Goal: Task Accomplishment & Management: Use online tool/utility

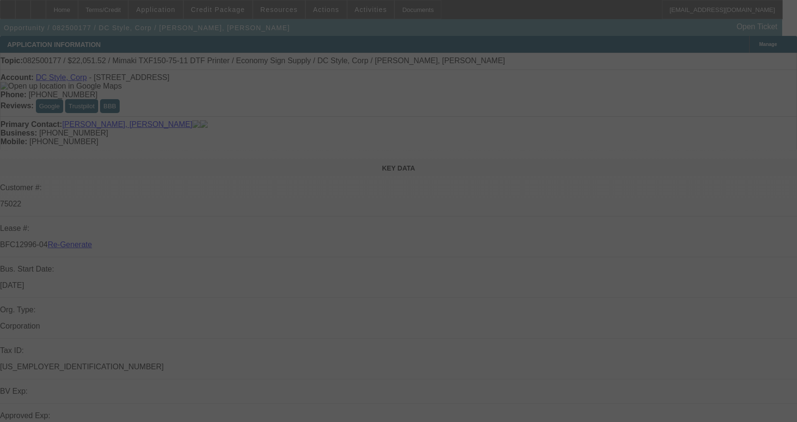
select select "3"
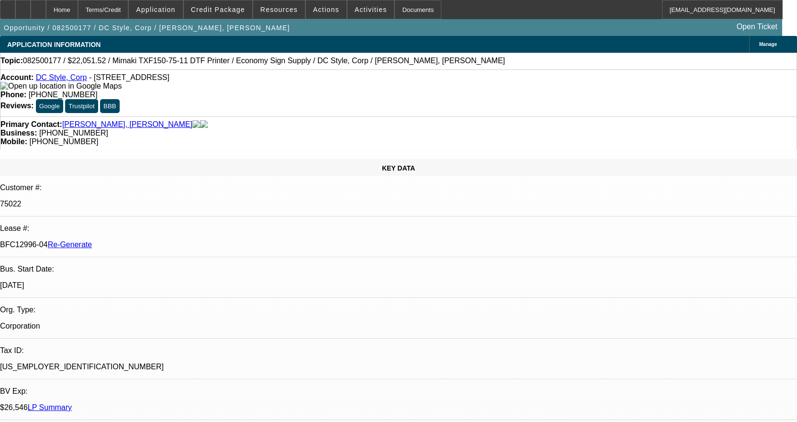
select select "0"
select select "6"
click at [14, 10] on div at bounding box center [7, 9] width 15 height 19
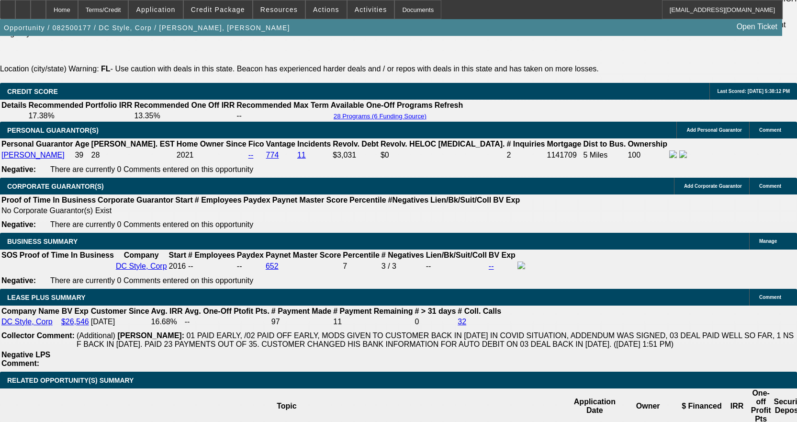
scroll to position [1867, 0]
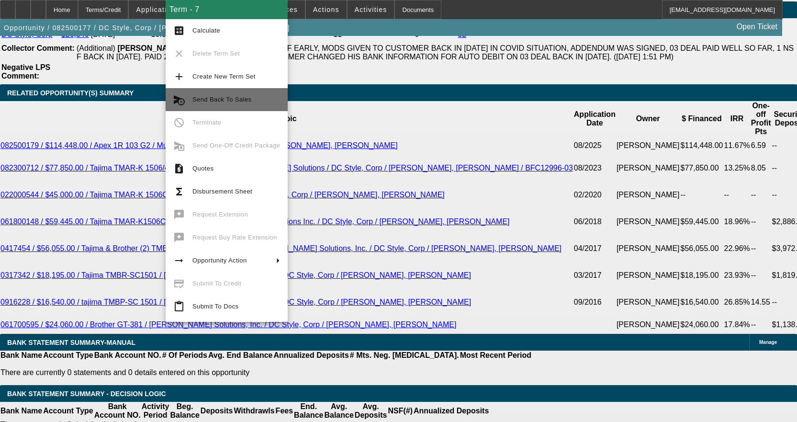
click at [244, 95] on span "Send Back To Sales" at bounding box center [236, 99] width 88 height 11
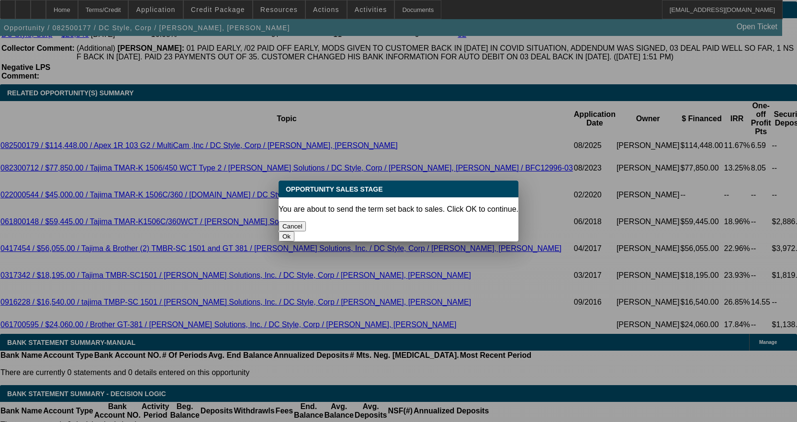
drag, startPoint x: 464, startPoint y: 227, endPoint x: 488, endPoint y: 212, distance: 28.3
click at [294, 231] on button "Ok" at bounding box center [287, 236] width 16 height 10
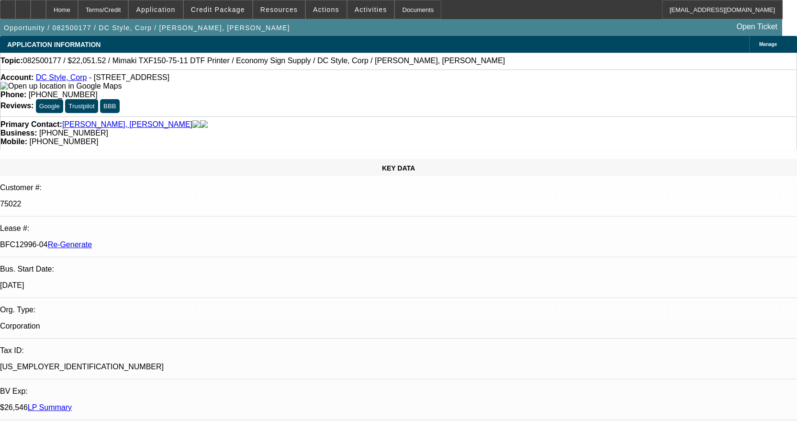
type textarea "Equipment is changing"
click at [355, 9] on span "Activities" at bounding box center [371, 10] width 33 height 8
